Goal: Information Seeking & Learning: Learn about a topic

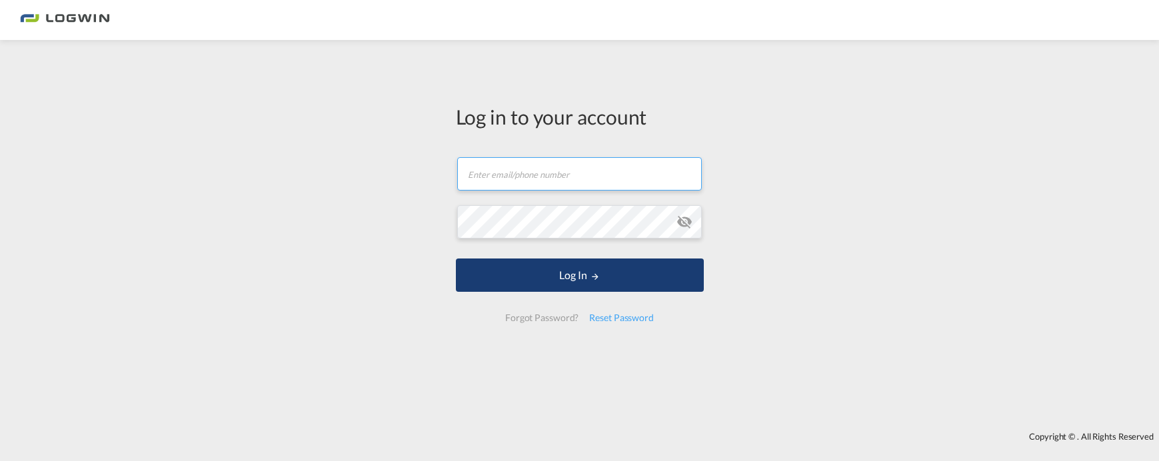
type input "[PERSON_NAME][EMAIL_ADDRESS][PERSON_NAME][DOMAIN_NAME]"
click at [510, 278] on button "Log In" at bounding box center [580, 274] width 248 height 33
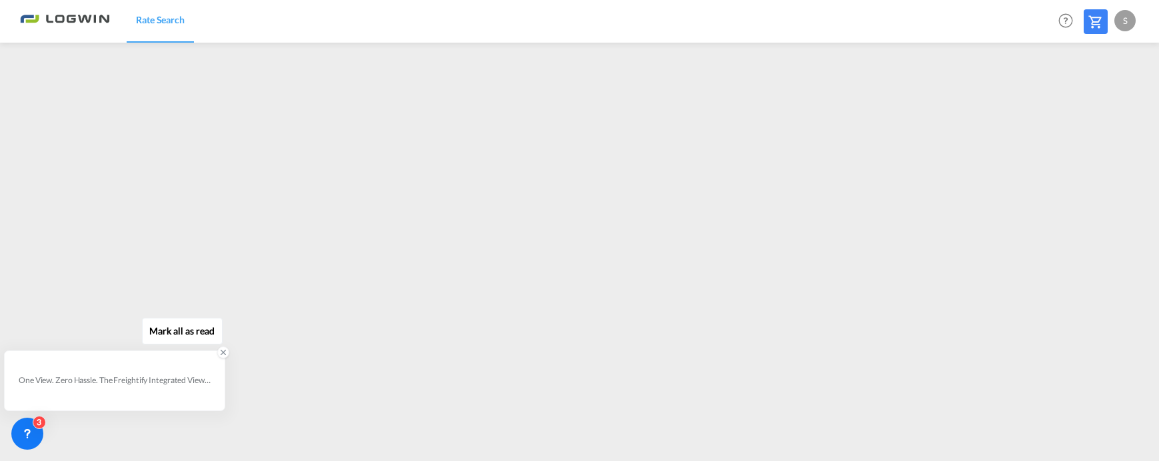
click at [19, 362] on div "One View. Zero Hassle. The Freightify Integrated View embeds Freightify’s featu…" at bounding box center [114, 381] width 219 height 58
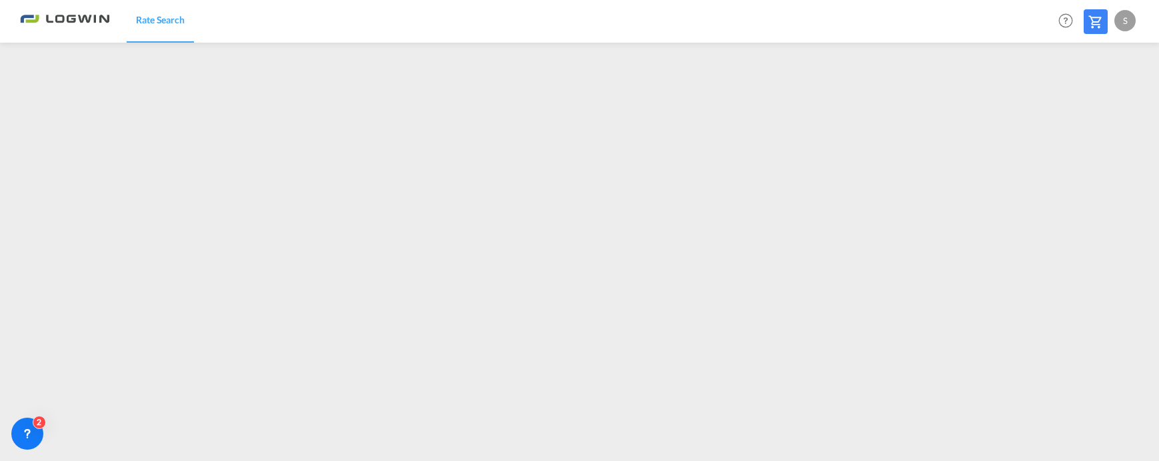
click at [1128, 19] on div "S" at bounding box center [1124, 20] width 21 height 21
click at [1105, 103] on button "Logout" at bounding box center [1109, 102] width 87 height 27
type input "[PERSON_NAME][EMAIL_ADDRESS][PERSON_NAME][DOMAIN_NAME]"
